Goal: Task Accomplishment & Management: Use online tool/utility

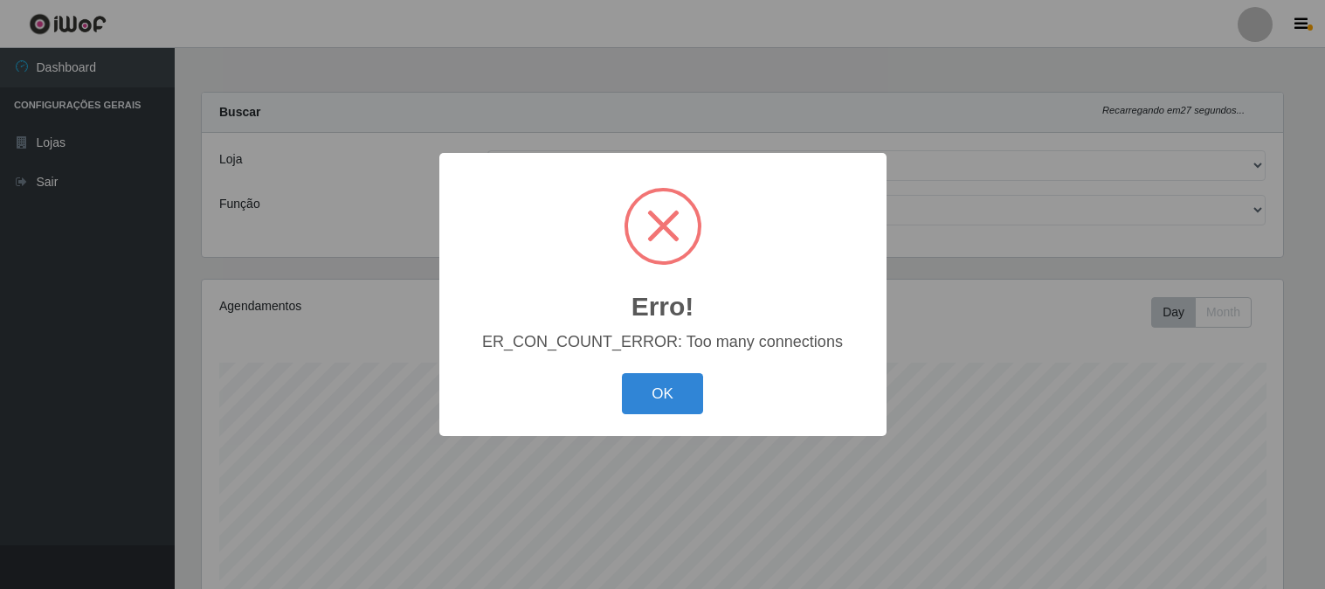
select select "464"
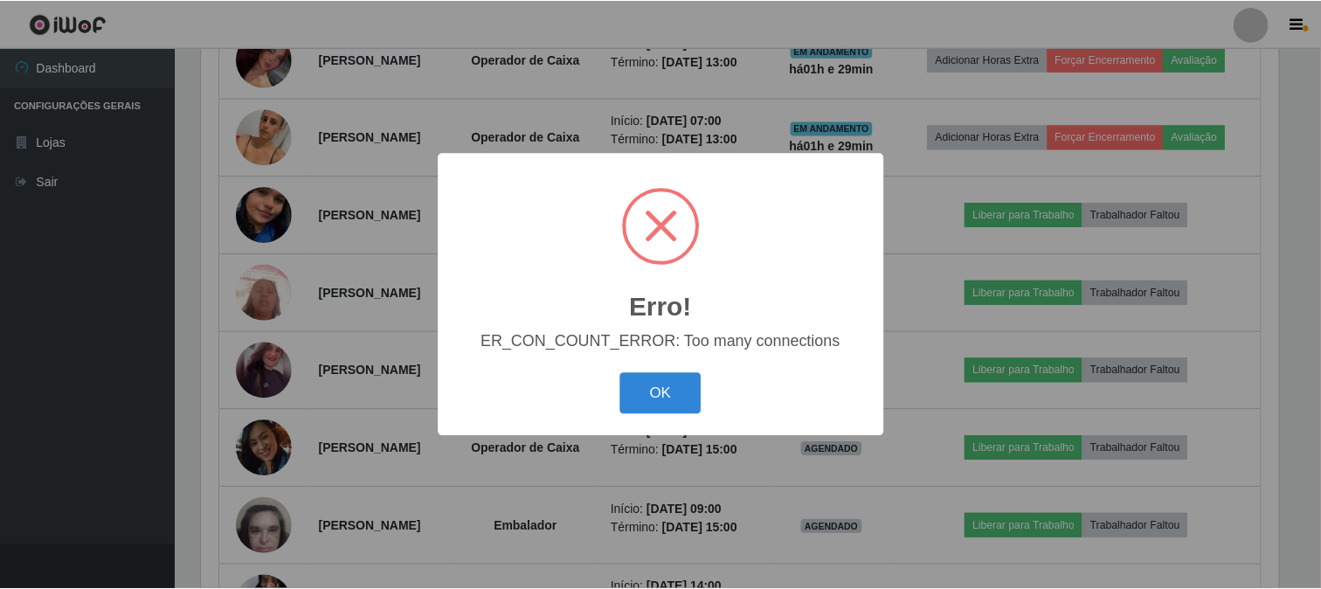
scroll to position [362, 1081]
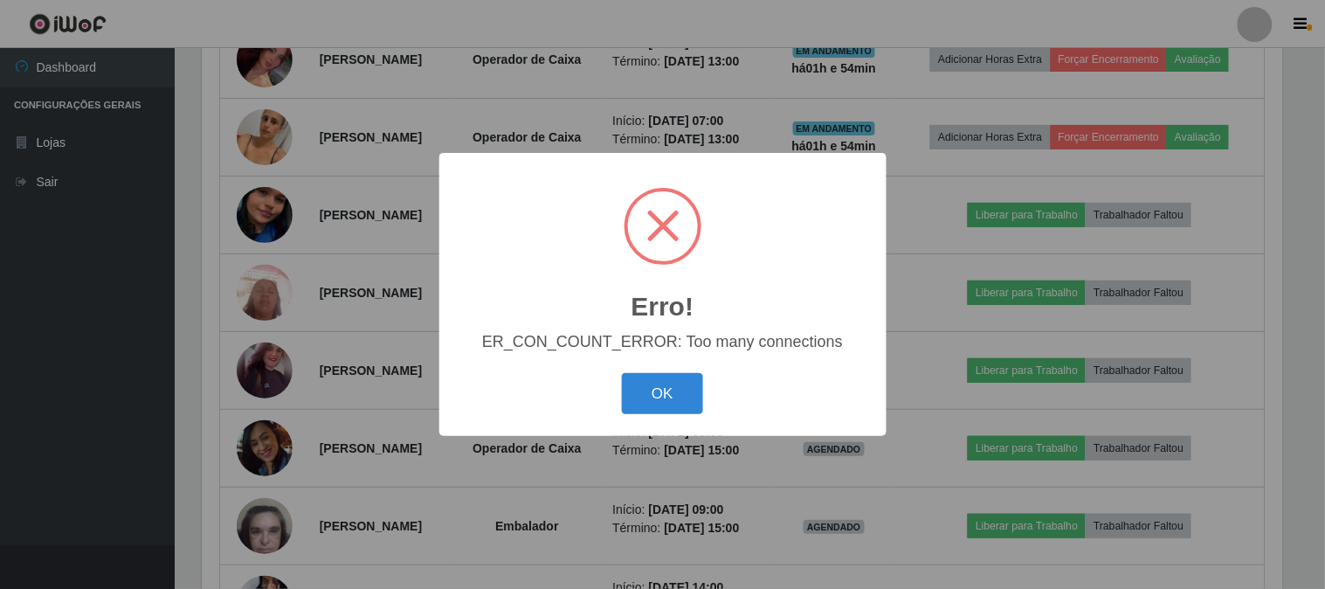
click button "OK" at bounding box center [662, 393] width 81 height 41
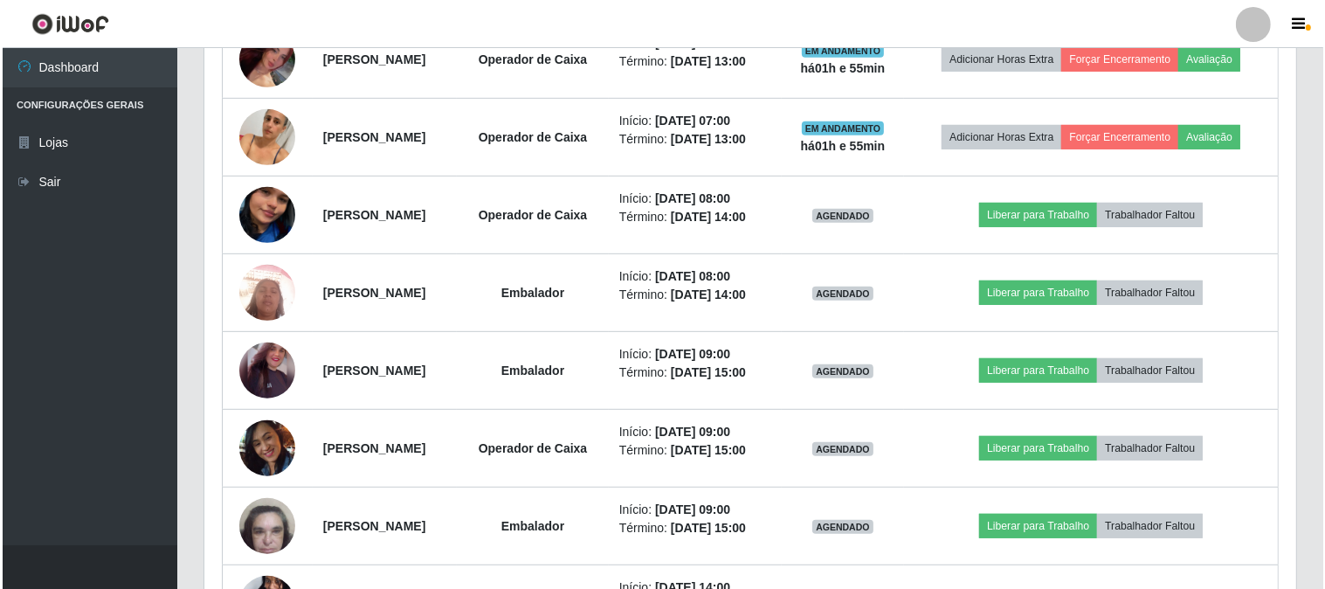
scroll to position [362, 1092]
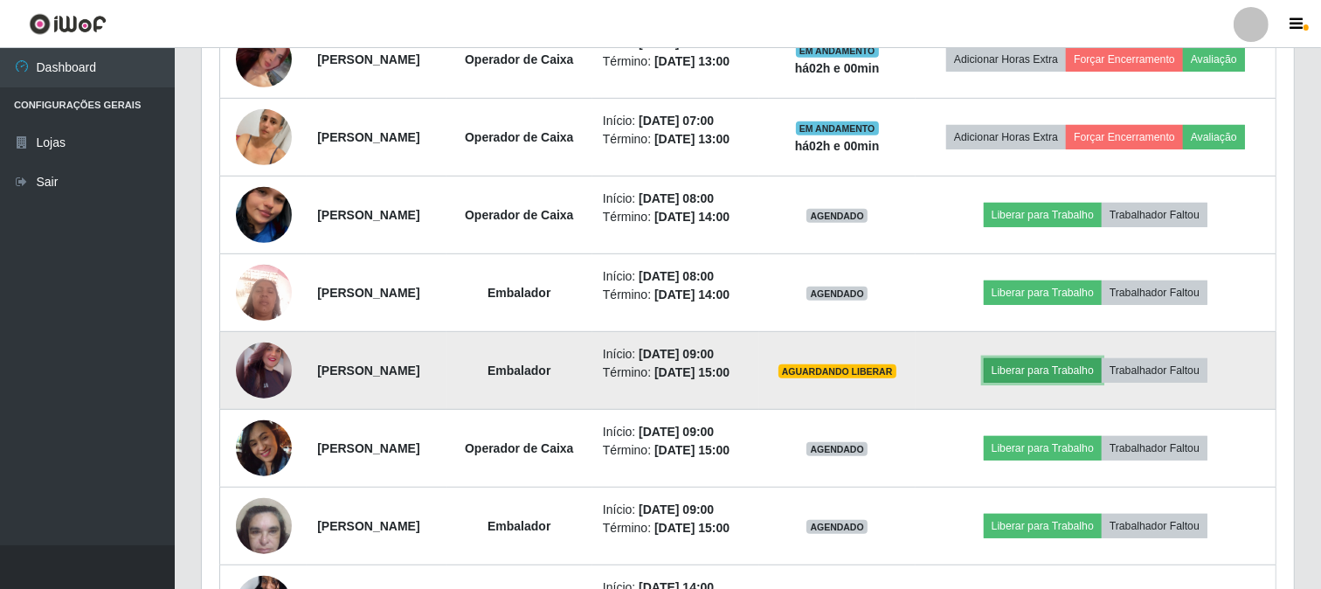
click at [1102, 383] on button "Liberar para Trabalho" at bounding box center [1043, 370] width 118 height 24
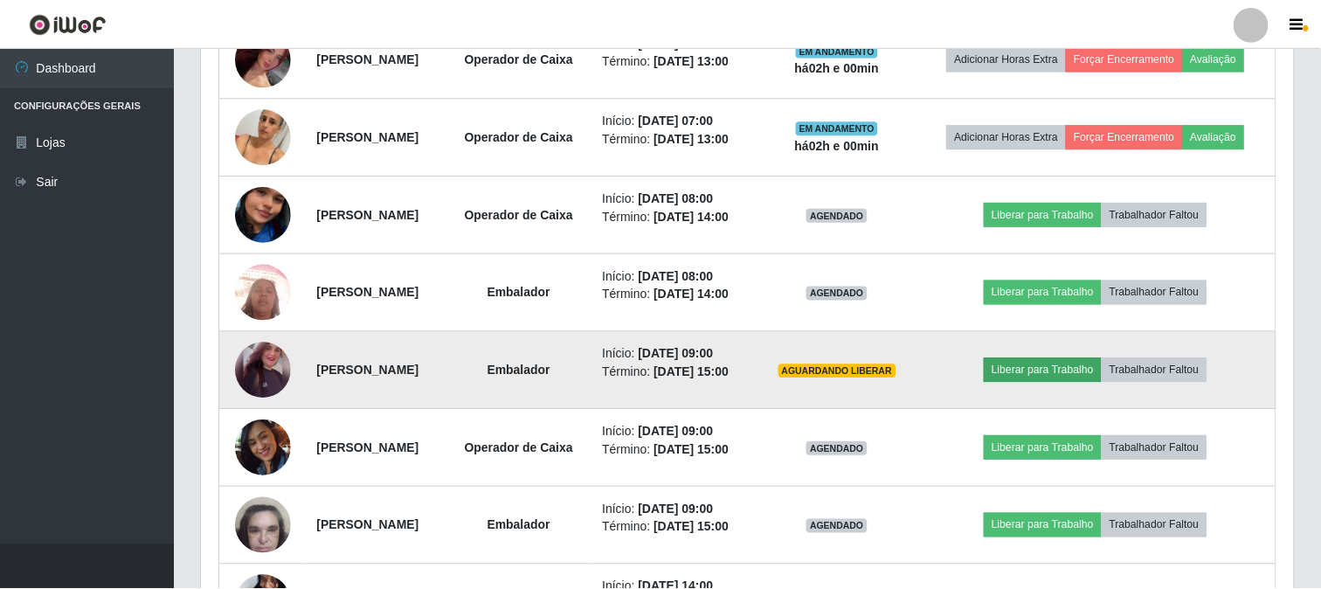
scroll to position [362, 1081]
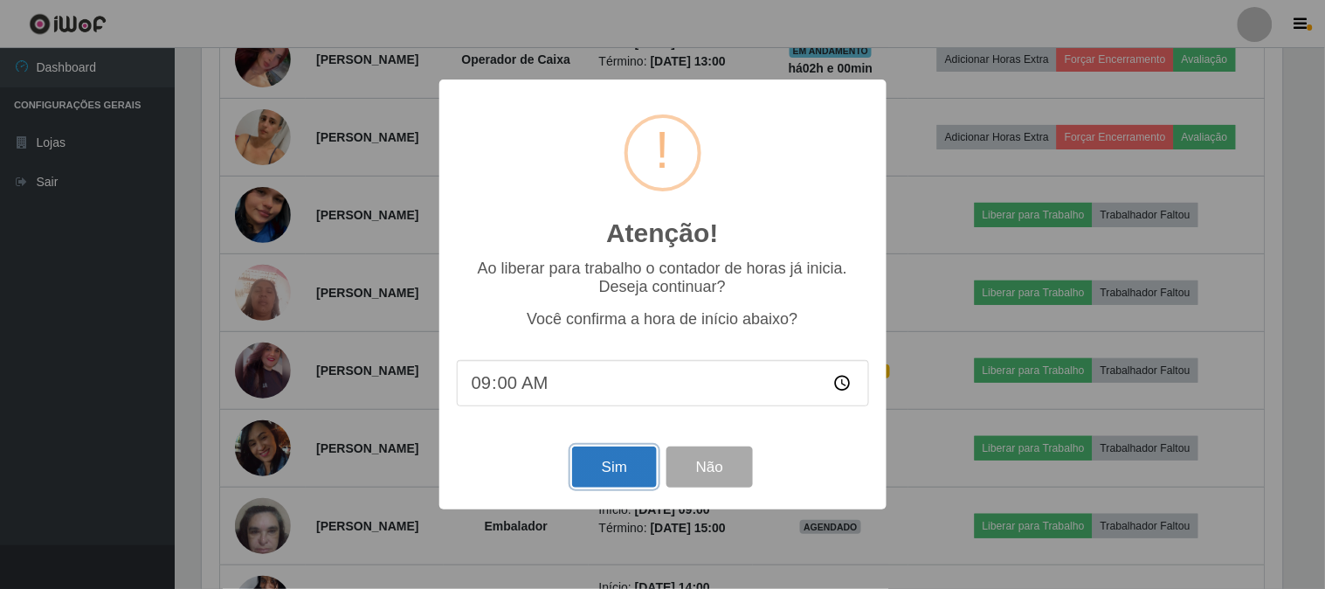
click at [609, 467] on button "Sim" at bounding box center [614, 466] width 85 height 41
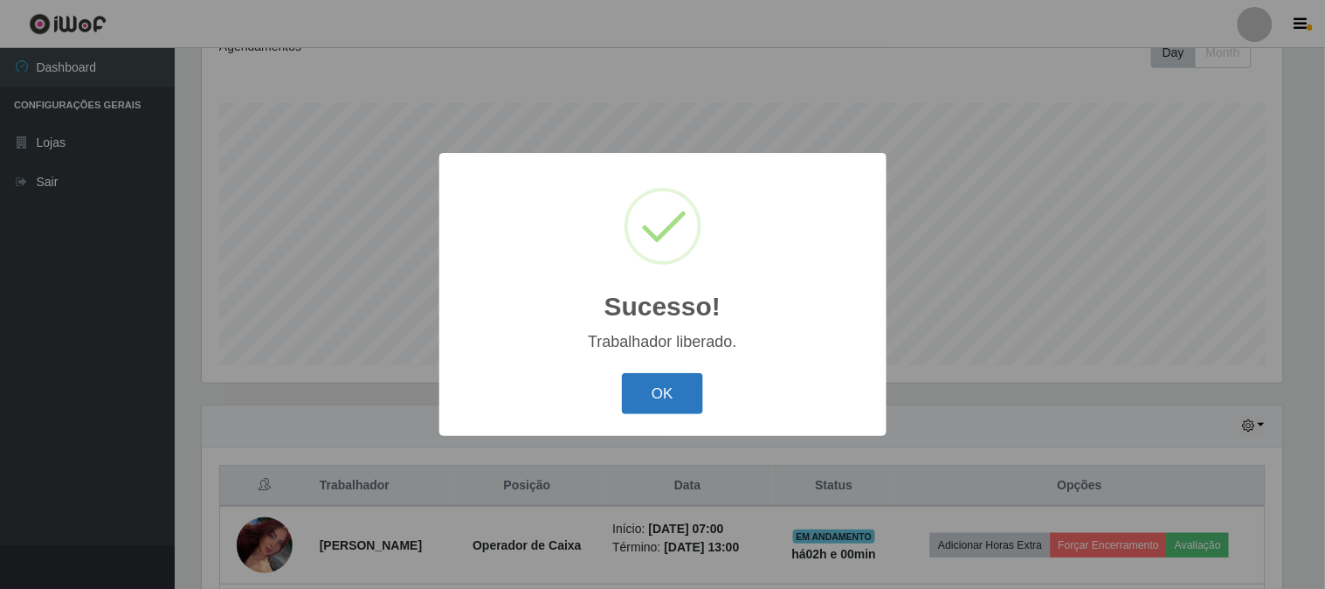
click at [642, 403] on button "OK" at bounding box center [662, 393] width 81 height 41
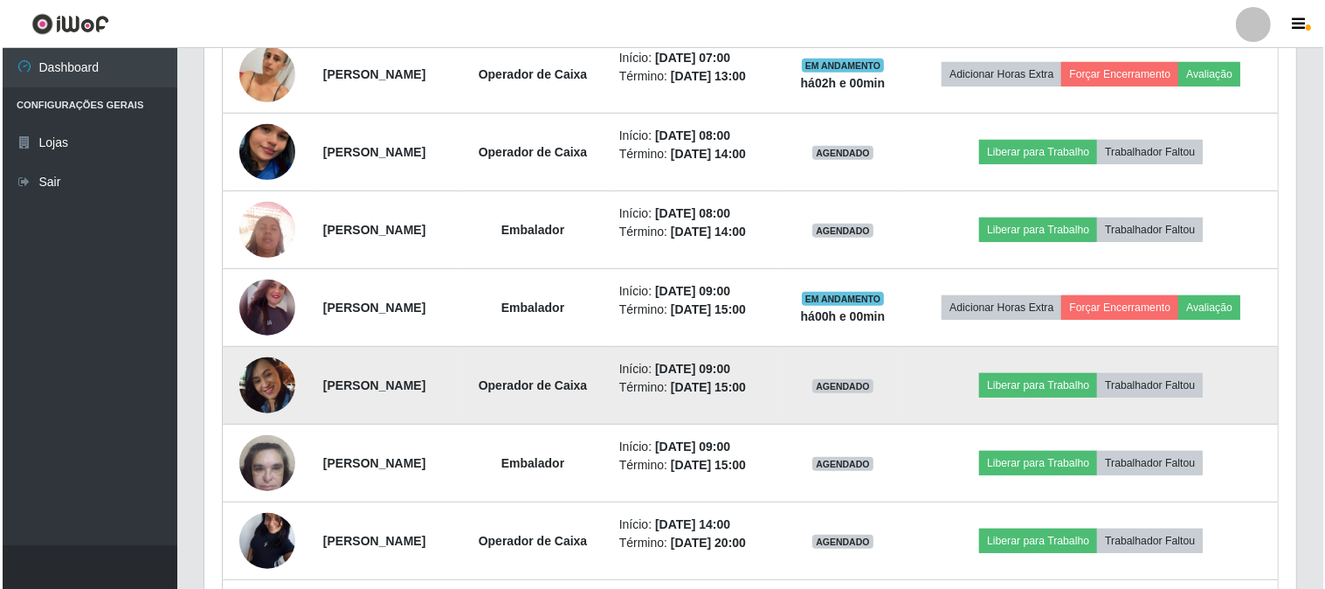
scroll to position [842, 0]
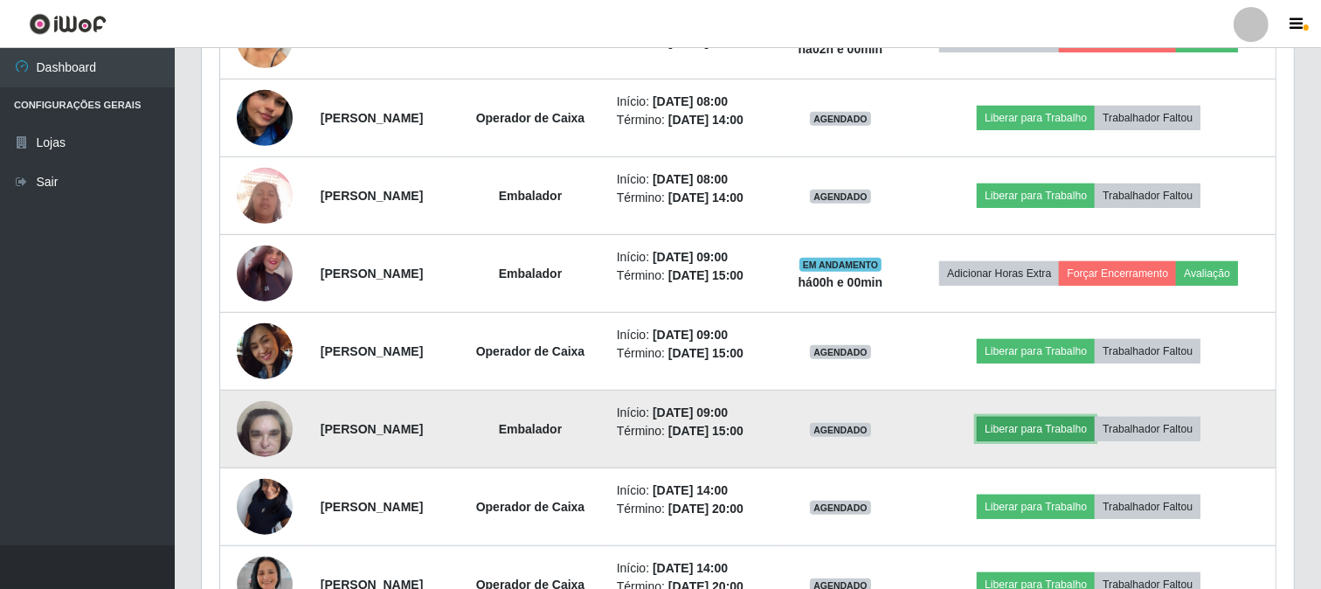
click at [1053, 441] on button "Liberar para Trabalho" at bounding box center [1036, 429] width 118 height 24
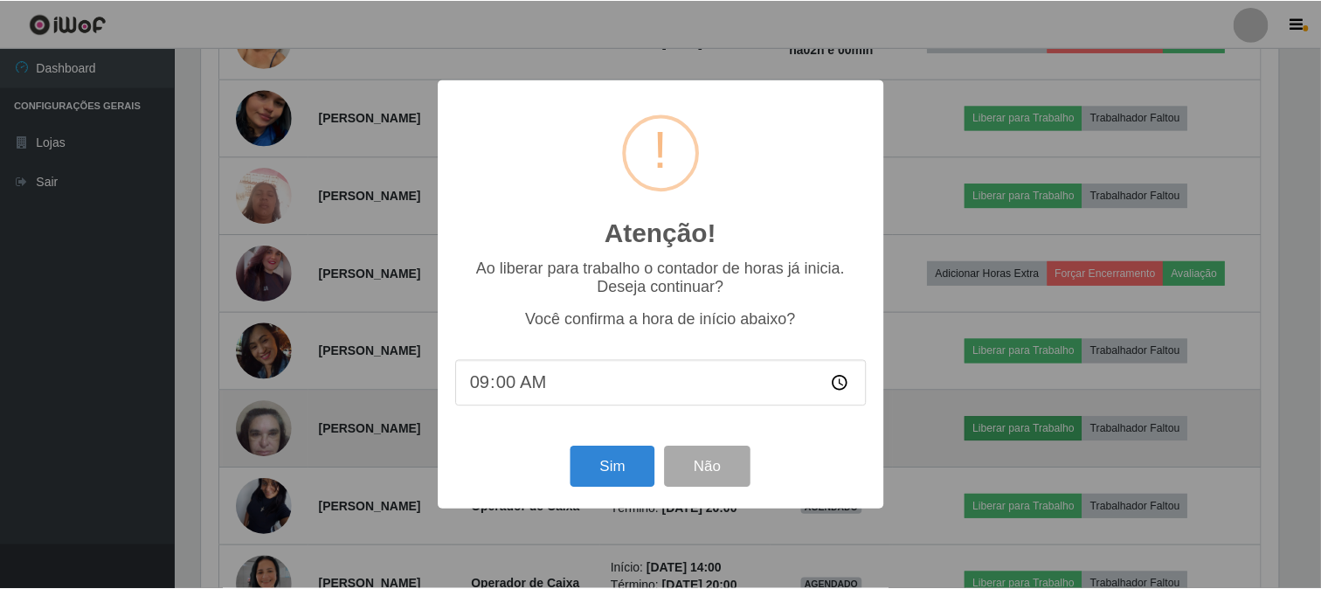
scroll to position [362, 1081]
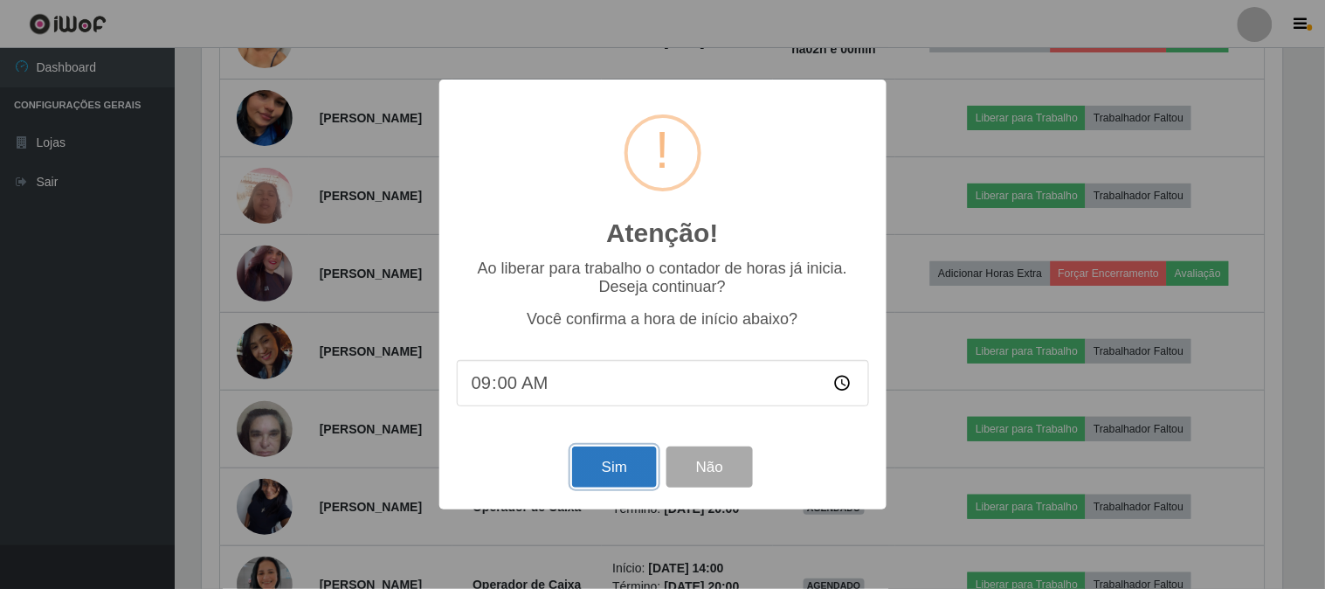
click at [599, 465] on button "Sim" at bounding box center [614, 466] width 85 height 41
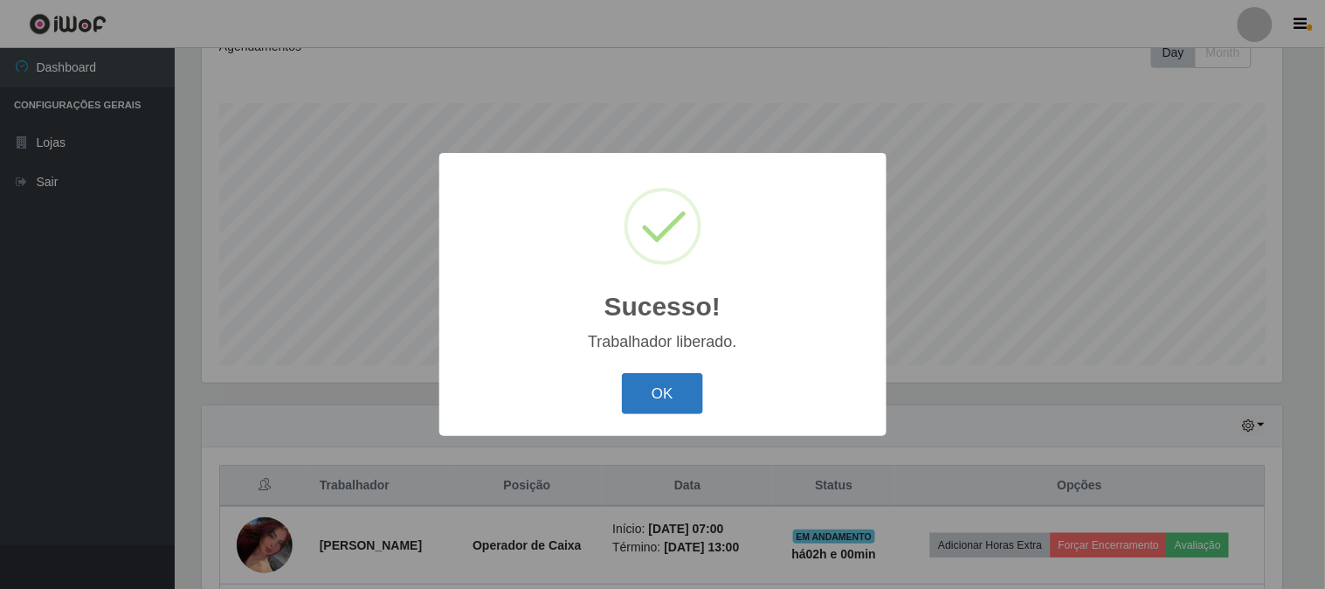
click at [662, 390] on button "OK" at bounding box center [662, 393] width 81 height 41
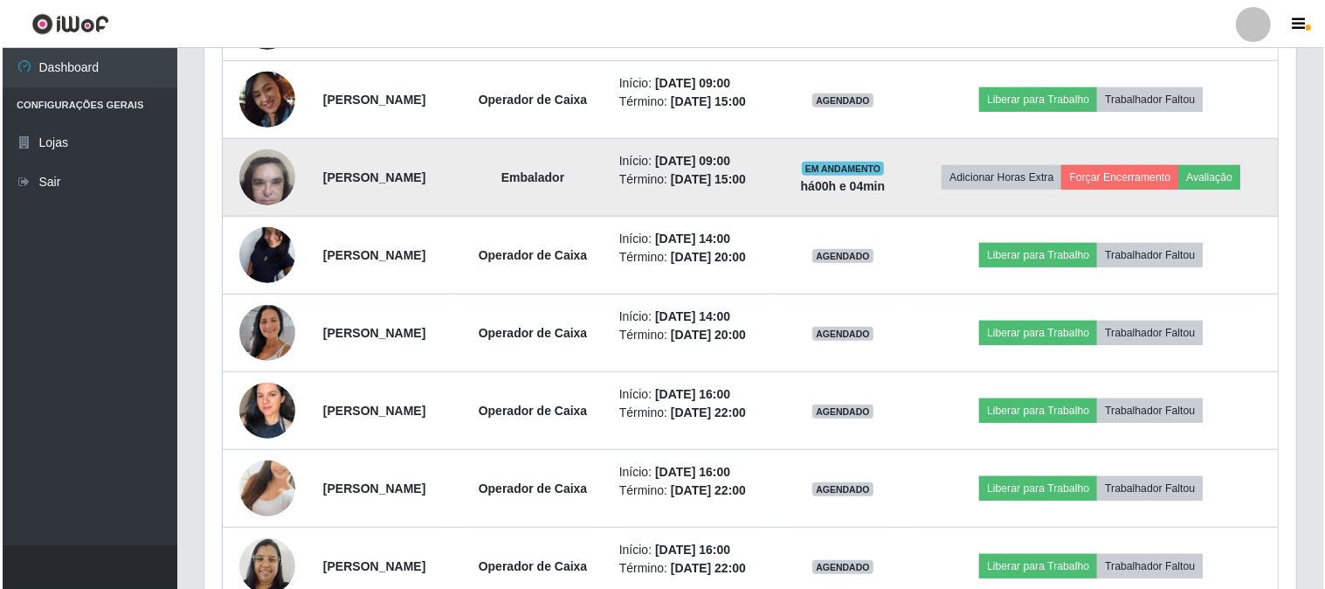
scroll to position [1060, 0]
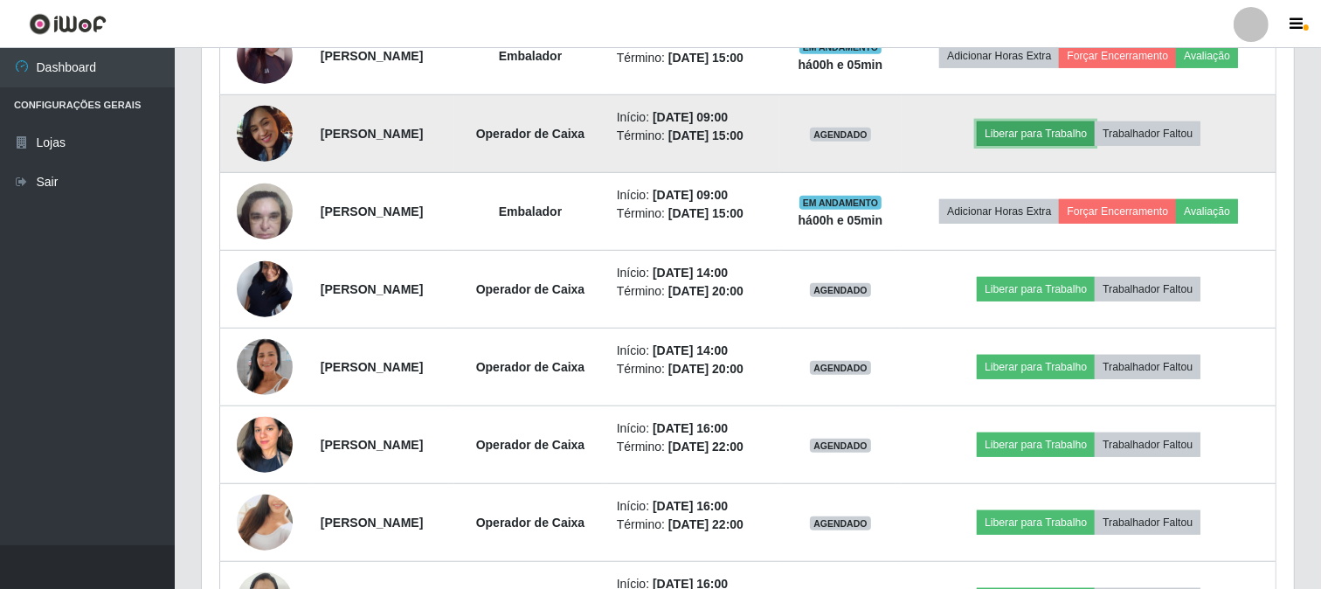
click at [1085, 146] on button "Liberar para Trabalho" at bounding box center [1036, 133] width 118 height 24
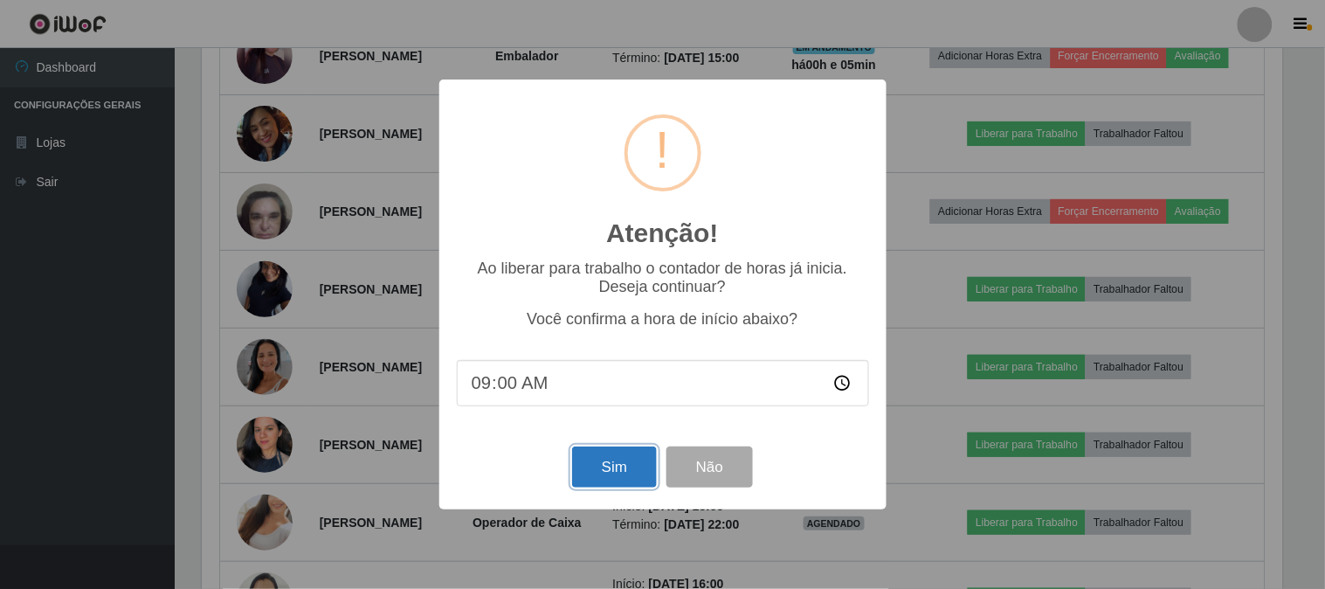
click at [611, 473] on button "Sim" at bounding box center [614, 466] width 85 height 41
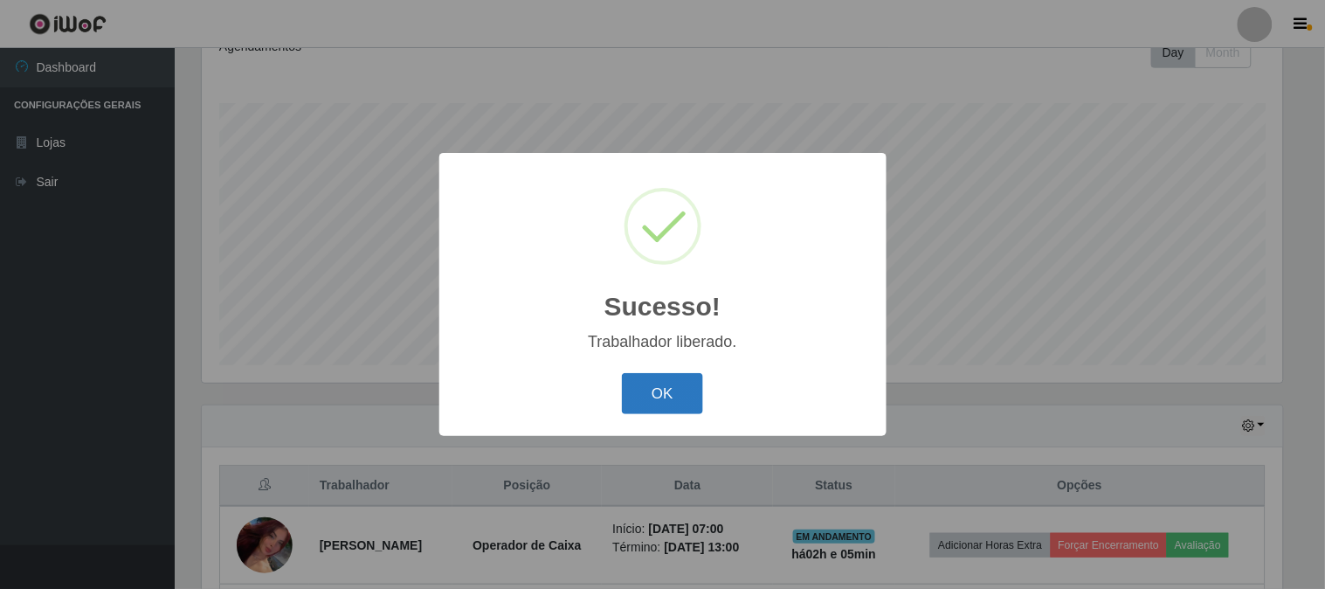
click at [651, 403] on button "OK" at bounding box center [662, 393] width 81 height 41
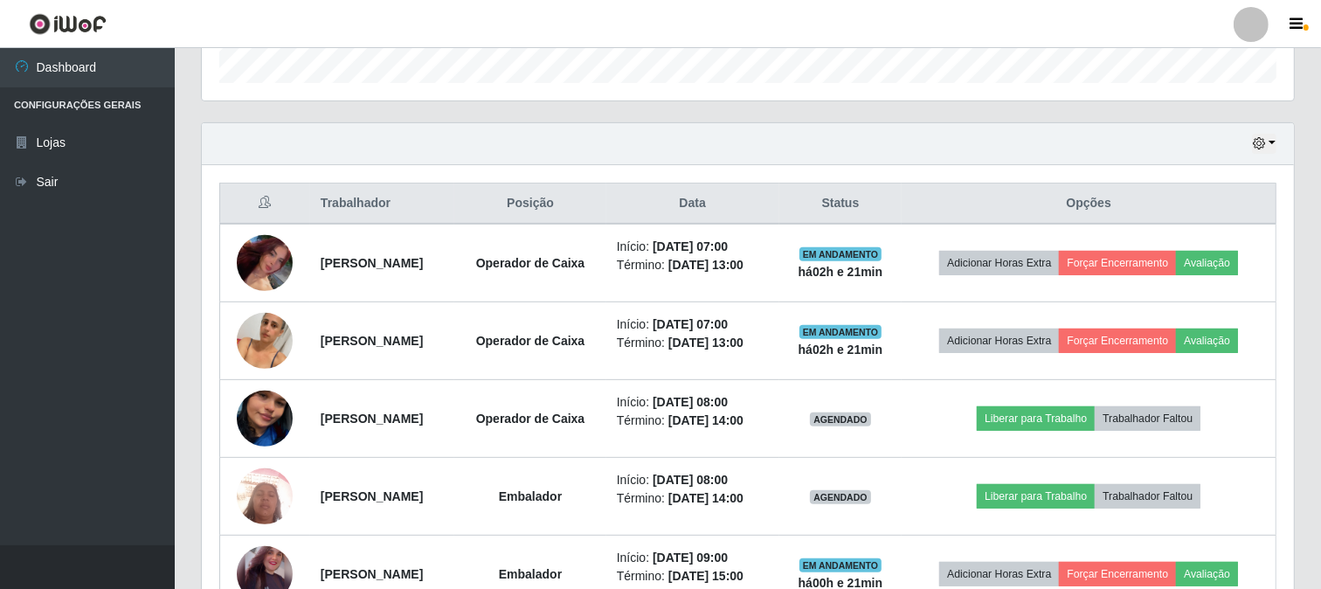
scroll to position [648, 0]
